Goal: Navigation & Orientation: Find specific page/section

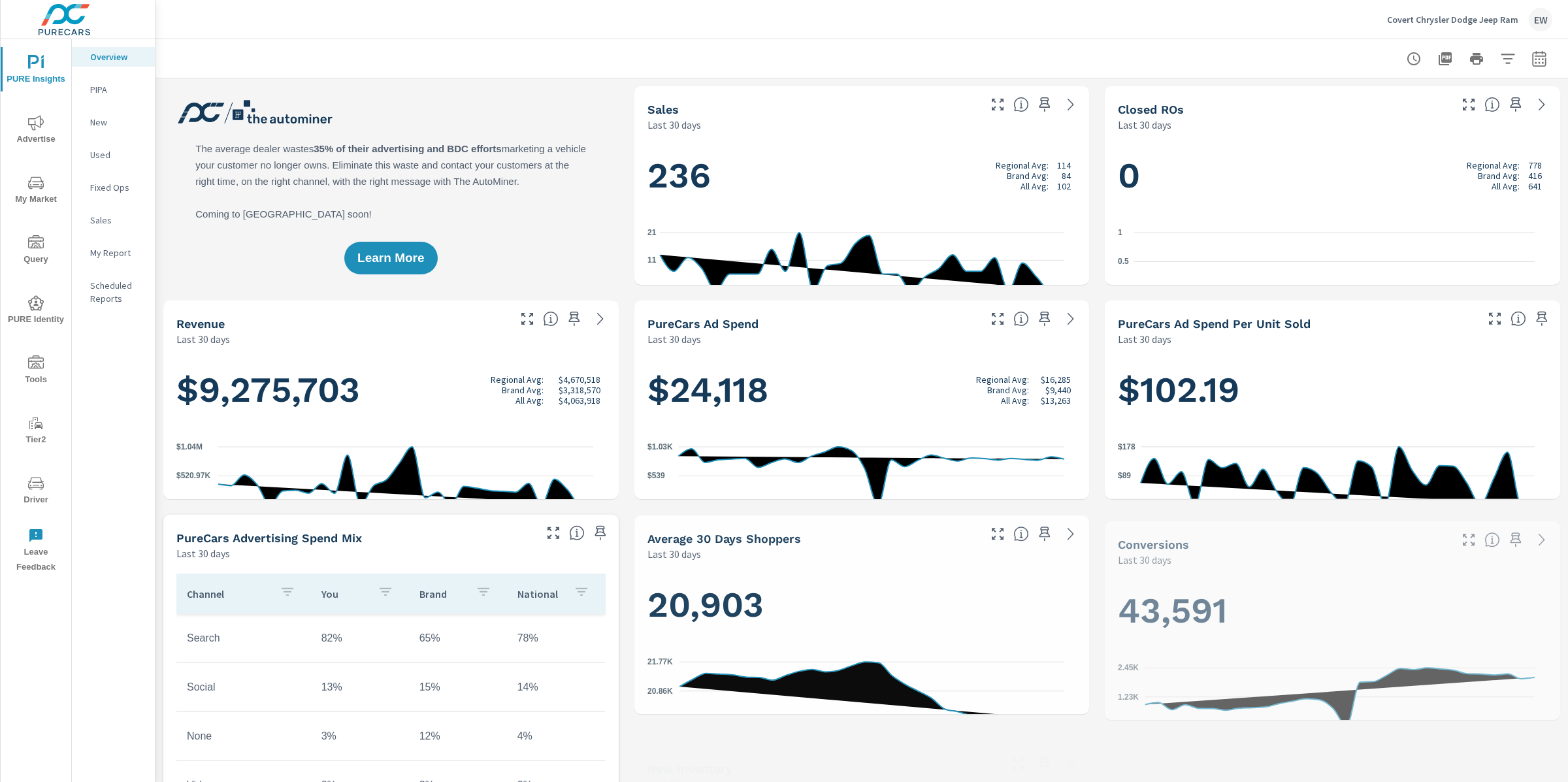
scroll to position [1, 0]
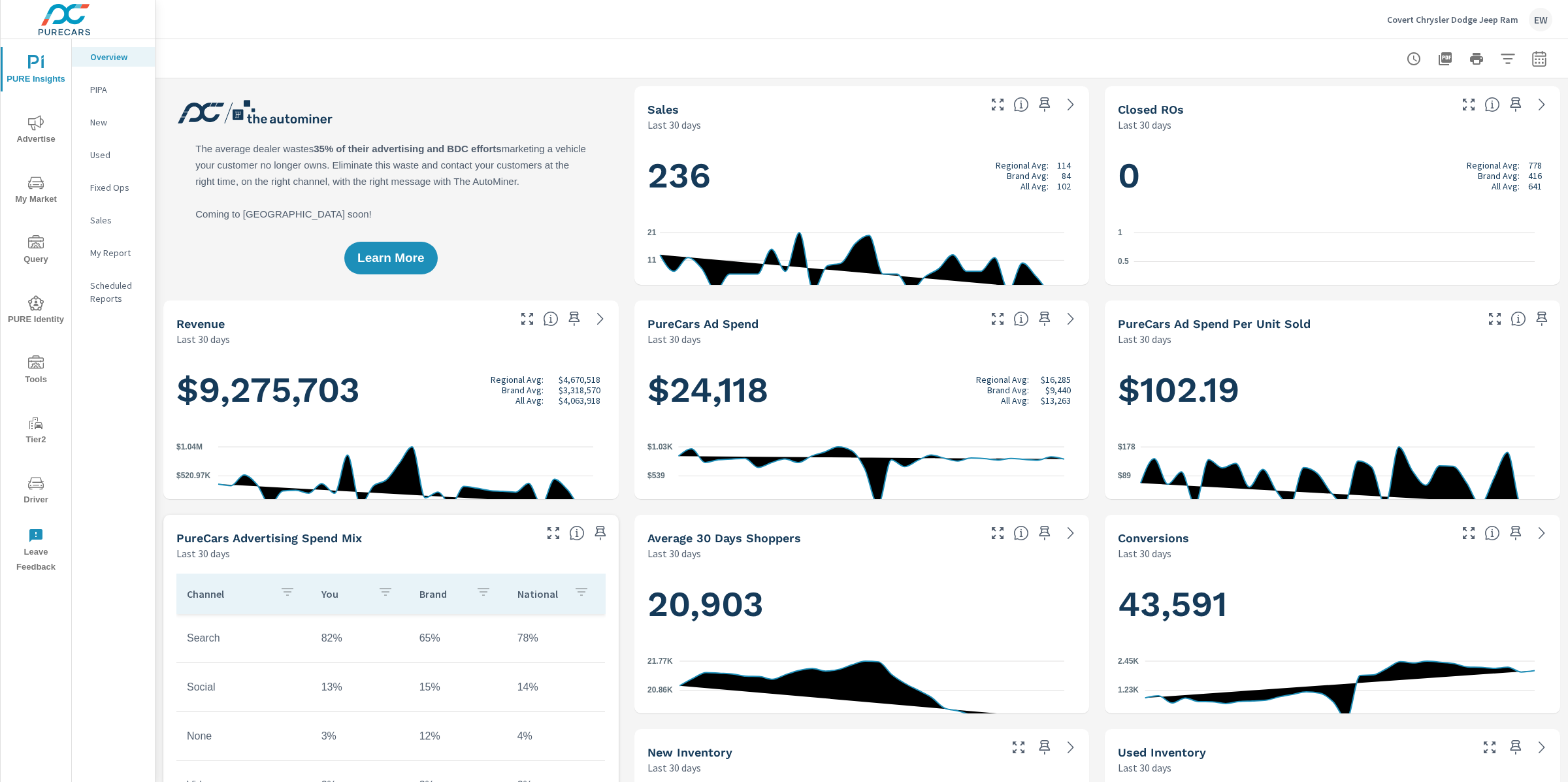
click at [38, 187] on icon "nav menu" at bounding box center [35, 183] width 16 height 16
